Goal: Task Accomplishment & Management: Complete application form

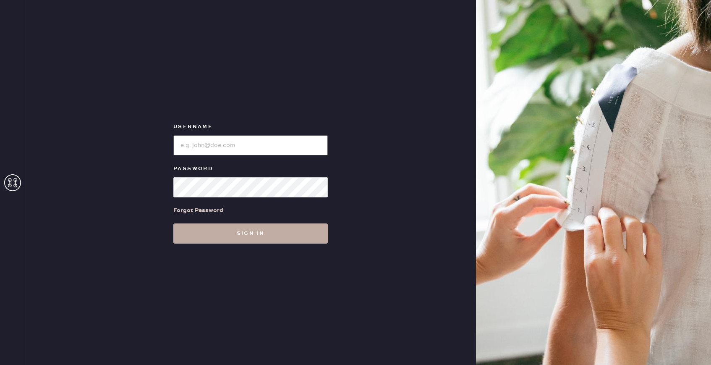
type input "reformationhydepark"
click at [245, 230] on button "Sign in" at bounding box center [250, 233] width 154 height 20
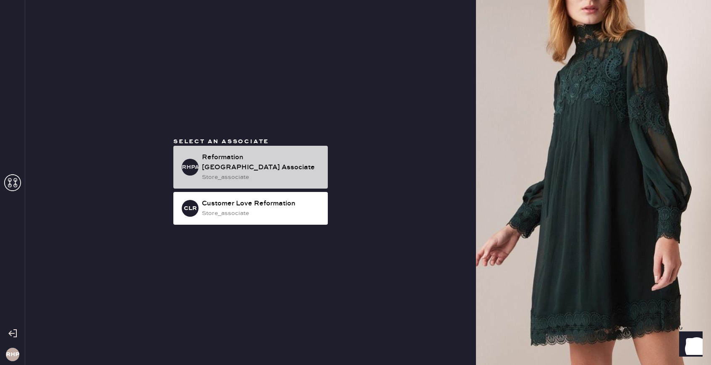
click at [242, 164] on div "Reformation [GEOGRAPHIC_DATA] Associate" at bounding box center [261, 162] width 119 height 20
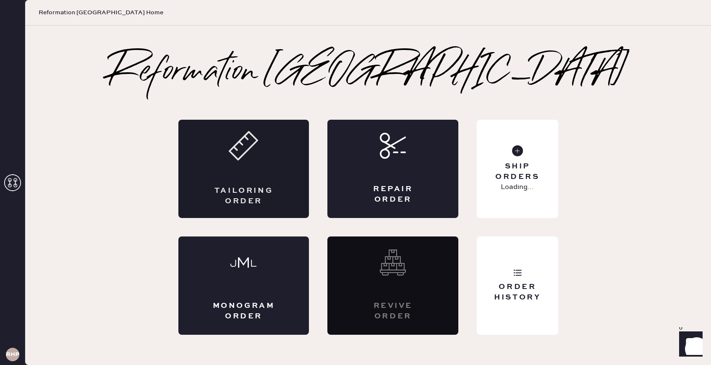
click at [244, 159] on icon at bounding box center [243, 145] width 29 height 29
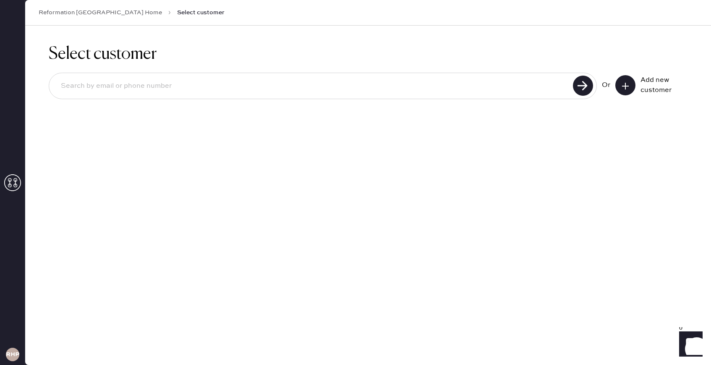
click at [244, 88] on input at bounding box center [312, 85] width 516 height 19
click at [623, 86] on icon at bounding box center [625, 86] width 8 height 8
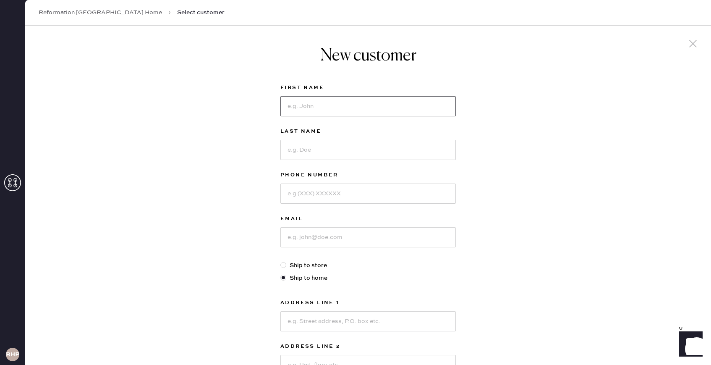
click at [334, 103] on input at bounding box center [367, 106] width 175 height 20
type input "Ava"
type input "[PERSON_NAME]"
click at [309, 203] on input at bounding box center [367, 193] width 175 height 20
type input "7247598109"
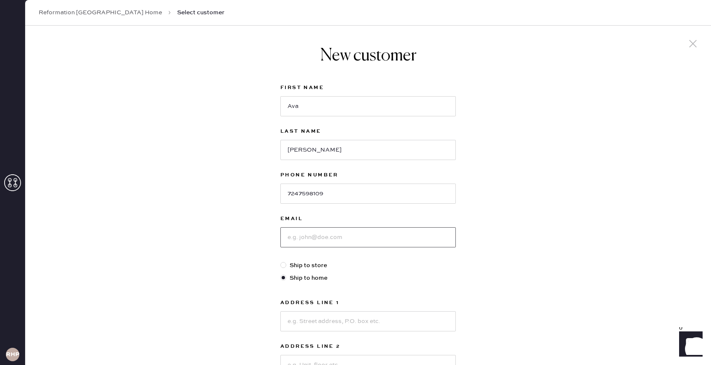
click at [308, 236] on input at bounding box center [367, 237] width 175 height 20
type input "[EMAIL_ADDRESS][DOMAIN_NAME]"
click at [472, 246] on div "New customer First Name [PERSON_NAME] Last Name [PERSON_NAME] Phone Number [PHO…" at bounding box center [368, 286] width 686 height 520
click at [286, 265] on div at bounding box center [284, 265] width 9 height 9
click at [281, 261] on input "Ship to store" at bounding box center [280, 261] width 0 height 0
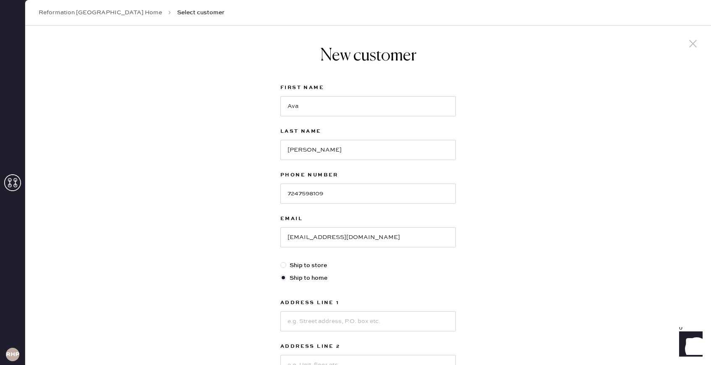
radio input "true"
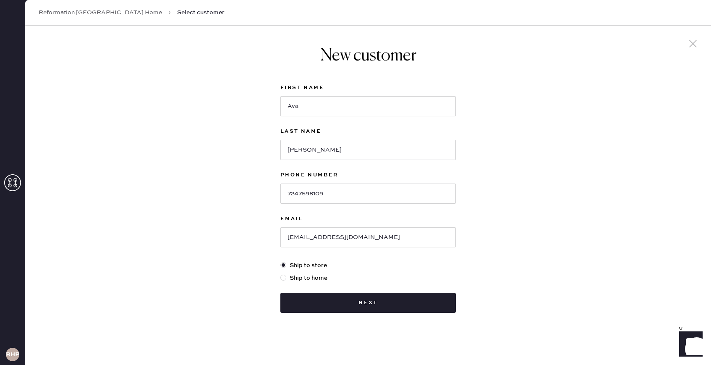
scroll to position [2, 0]
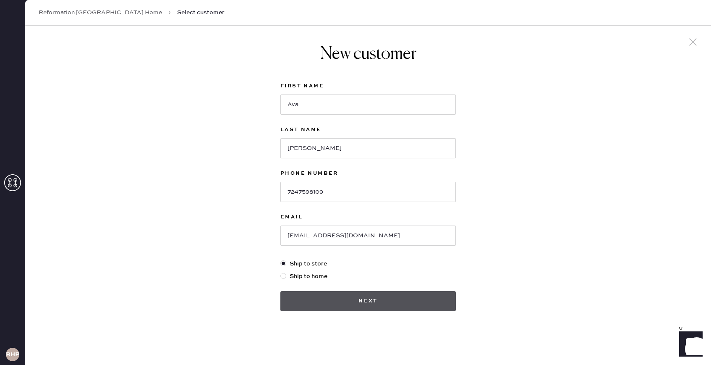
click at [372, 295] on button "Next" at bounding box center [367, 301] width 175 height 20
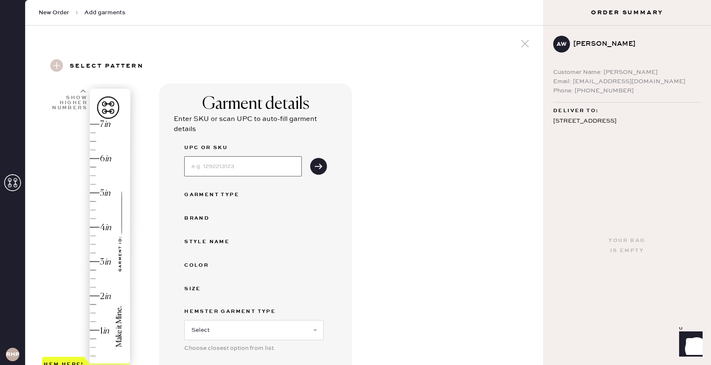
click at [247, 171] on input at bounding box center [242, 166] width 117 height 20
type input "1316984GGI023"
click at [319, 167] on icon "submit" at bounding box center [318, 166] width 8 height 8
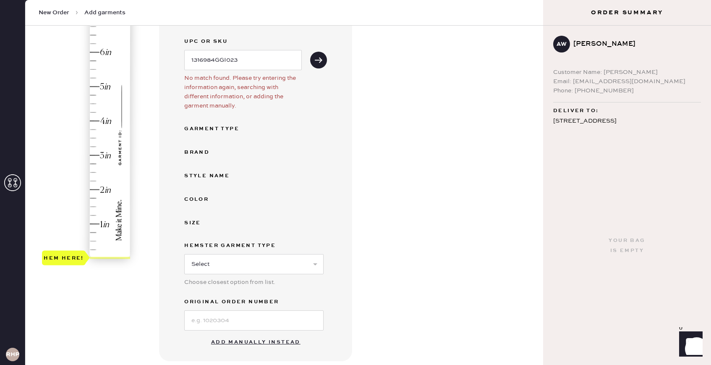
scroll to position [221, 0]
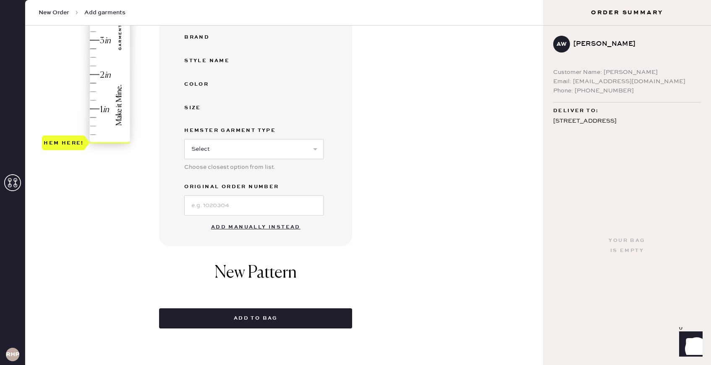
click at [258, 224] on button "Add manually instead" at bounding box center [255, 227] width 99 height 17
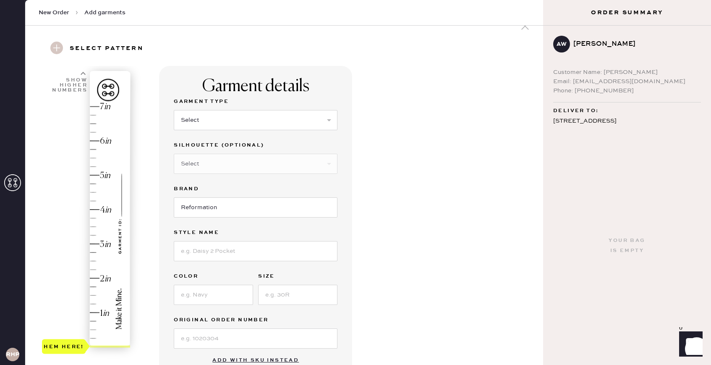
scroll to position [14, 0]
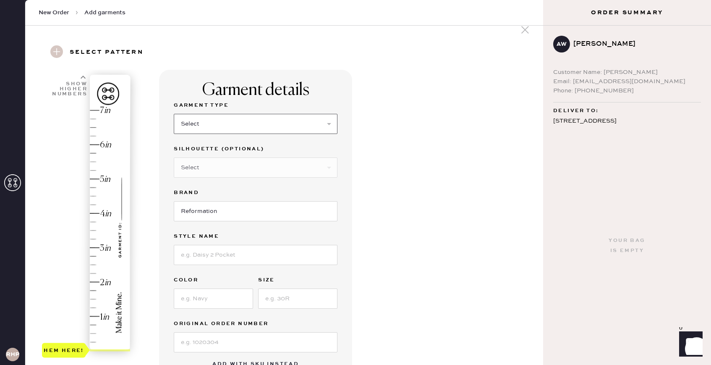
click at [276, 130] on select "Select Basic Skirt Jeans Leggings Pants Shorts Basic Sleeved Dress Basic Sleeve…" at bounding box center [256, 124] width 164 height 20
select select "2"
click at [447, 192] on div "Garment details Garment Type Select Basic Skirt Jeans Leggings Pants Shorts Bas…" at bounding box center [347, 308] width 377 height 477
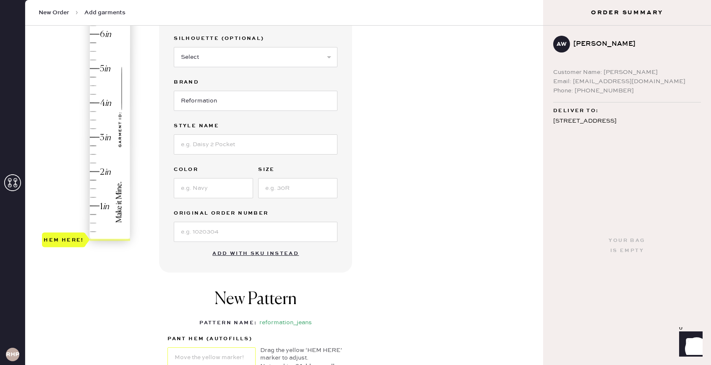
scroll to position [127, 0]
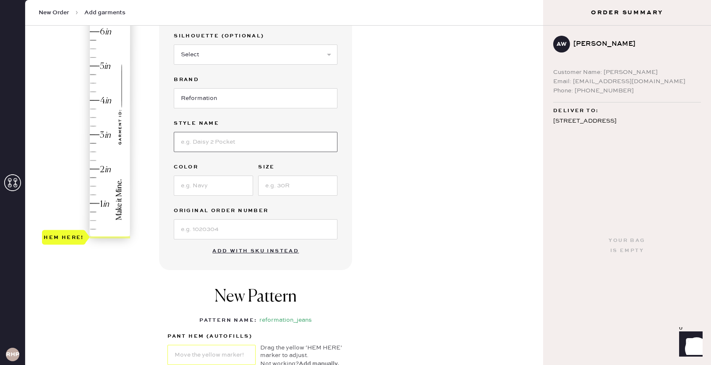
click at [213, 140] on input at bounding box center [256, 142] width 164 height 20
click at [209, 139] on input "CHARK" at bounding box center [256, 142] width 164 height 20
type input "Charlee"
click at [201, 188] on input at bounding box center [213, 185] width 79 height 20
type input "maggiore"
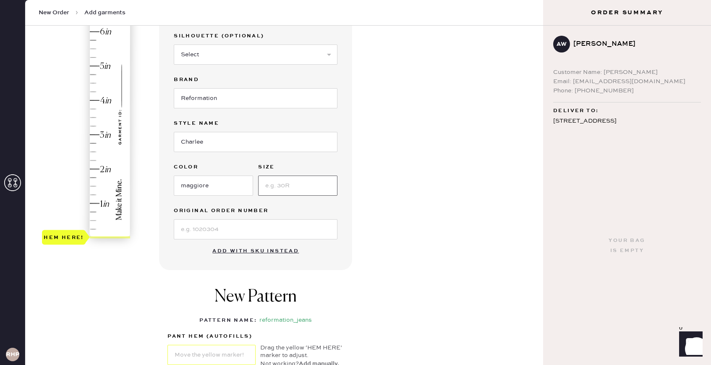
click at [281, 187] on input at bounding box center [297, 185] width 79 height 20
type input "23"
click at [382, 209] on div "Garment details Garment Type Select Basic Skirt Jeans Leggings Pants Shorts Bas…" at bounding box center [347, 195] width 377 height 477
type input "1.25"
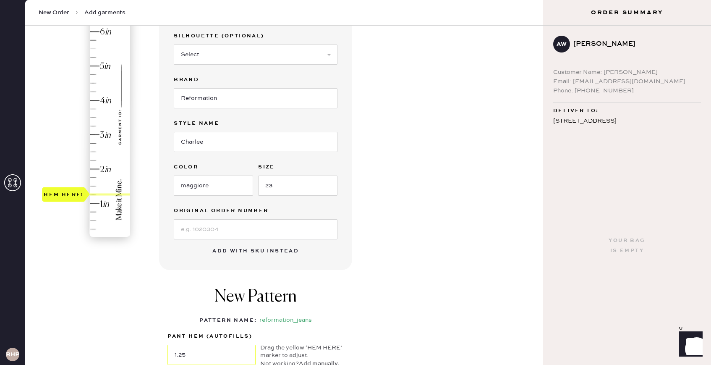
drag, startPoint x: 62, startPoint y: 234, endPoint x: 66, endPoint y: 196, distance: 38.8
click at [66, 196] on div "Hem here!" at bounding box center [64, 194] width 40 height 10
click at [125, 268] on div "1 in 2 in 3 in 4 in 5 in 6 in 7 in Show higher numbers Show lower numbers Hem h…" at bounding box center [284, 195] width 504 height 477
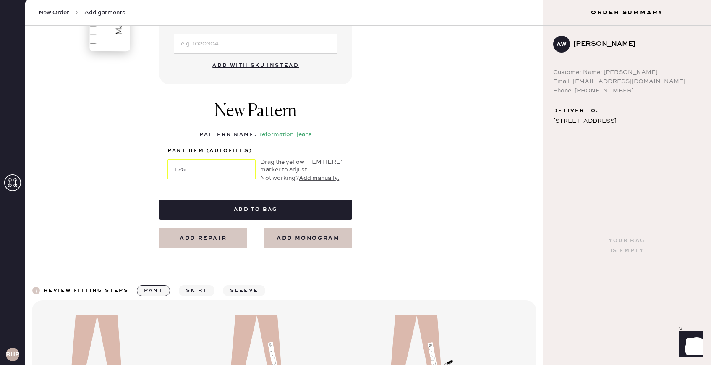
scroll to position [339, 0]
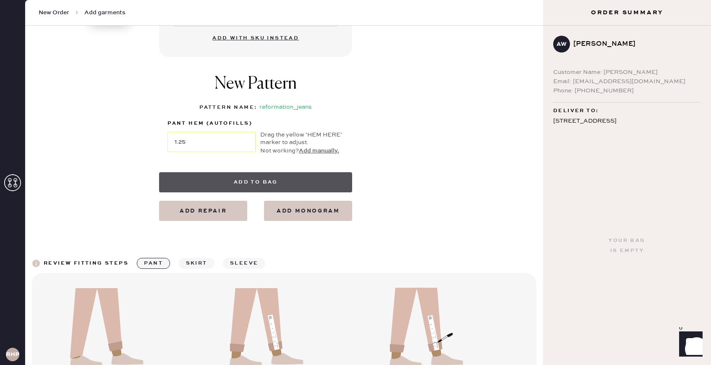
click at [265, 186] on button "Add to bag" at bounding box center [255, 182] width 193 height 20
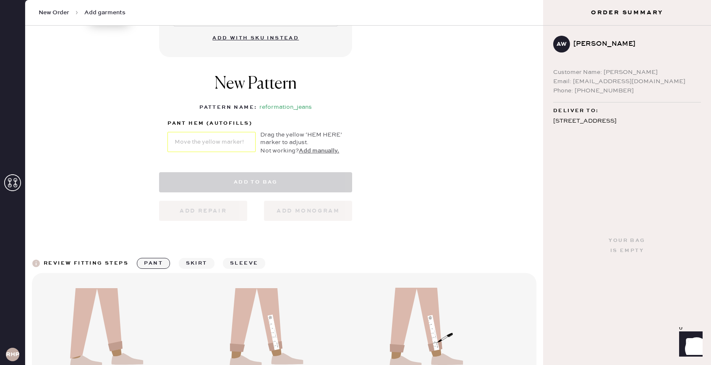
select select "2"
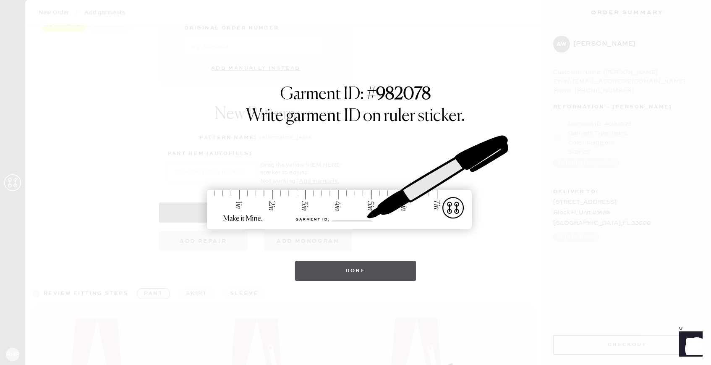
click at [343, 266] on button "Done" at bounding box center [355, 271] width 121 height 20
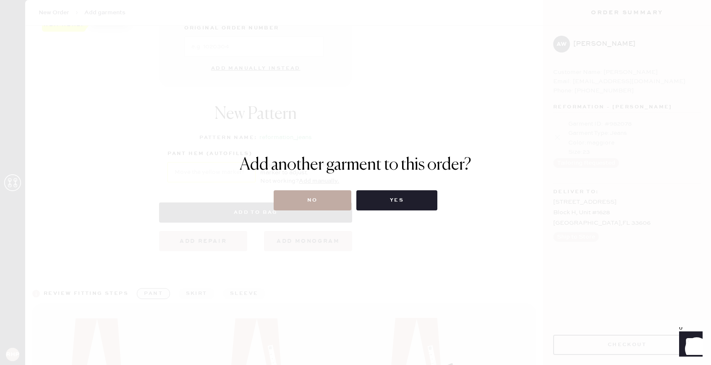
click at [312, 197] on button "No" at bounding box center [313, 200] width 78 height 20
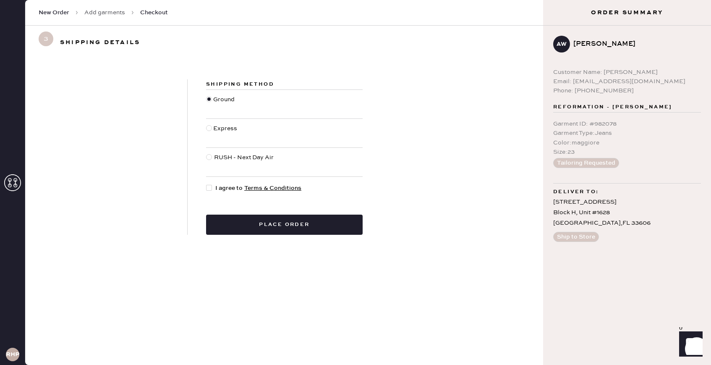
click at [209, 187] on div at bounding box center [209, 188] width 6 height 6
click at [206, 184] on input "I agree to Terms & Conditions" at bounding box center [206, 183] width 0 height 0
checkbox input "true"
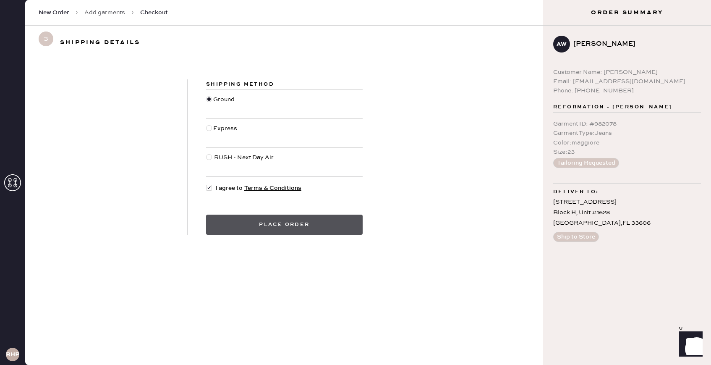
click at [285, 227] on button "Place order" at bounding box center [284, 224] width 157 height 20
